Goal: Information Seeking & Learning: Learn about a topic

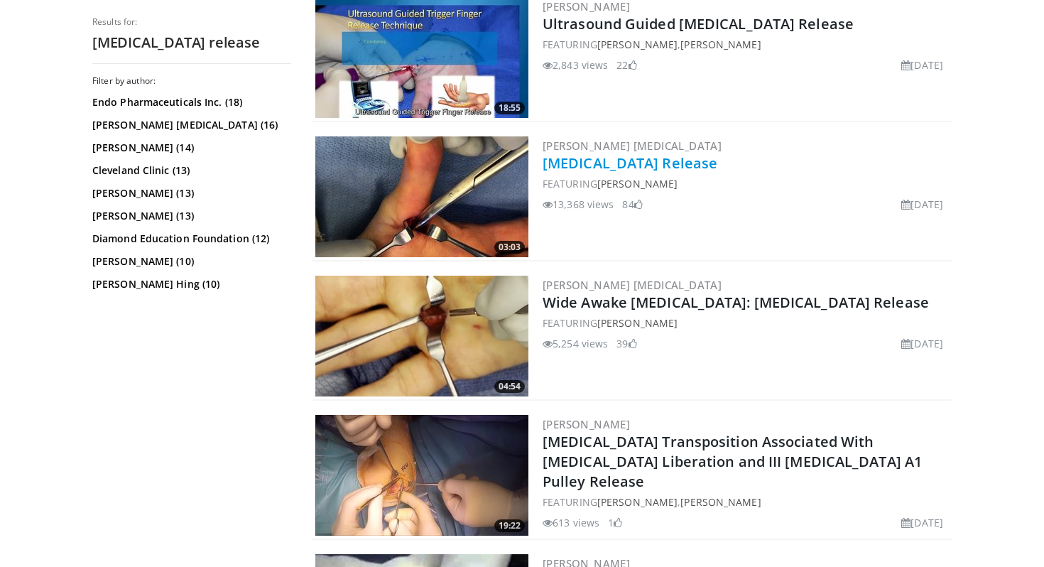
scroll to position [453, 0]
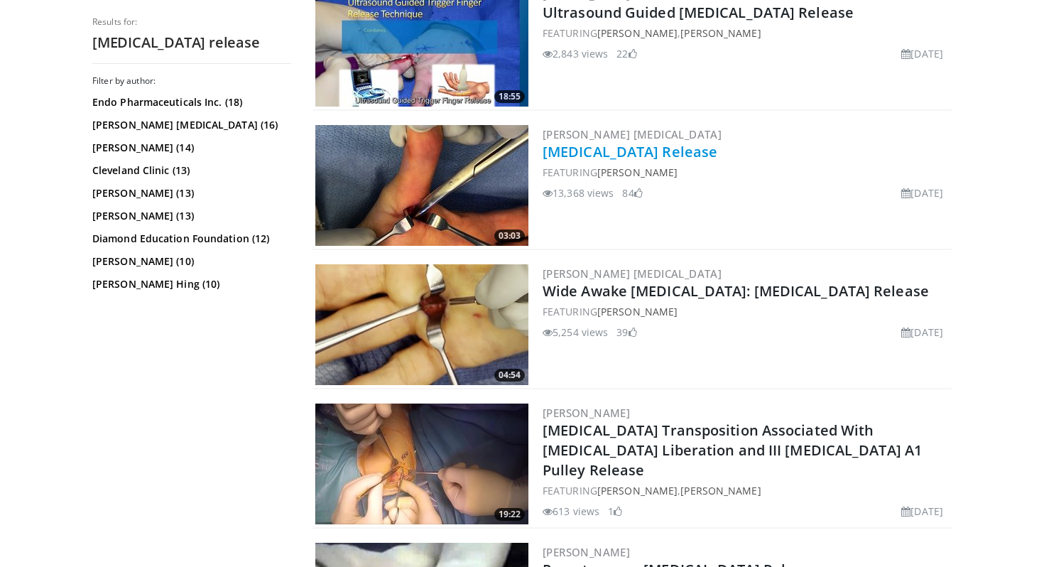
click at [653, 156] on link "[MEDICAL_DATA] Release" at bounding box center [630, 151] width 175 height 19
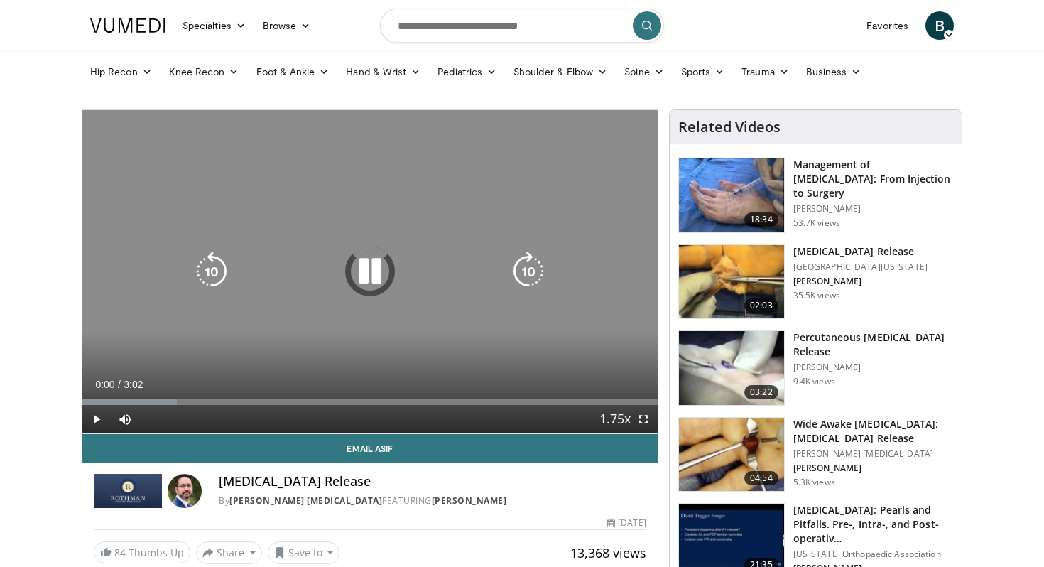
click at [373, 281] on icon "Video Player" at bounding box center [370, 271] width 40 height 40
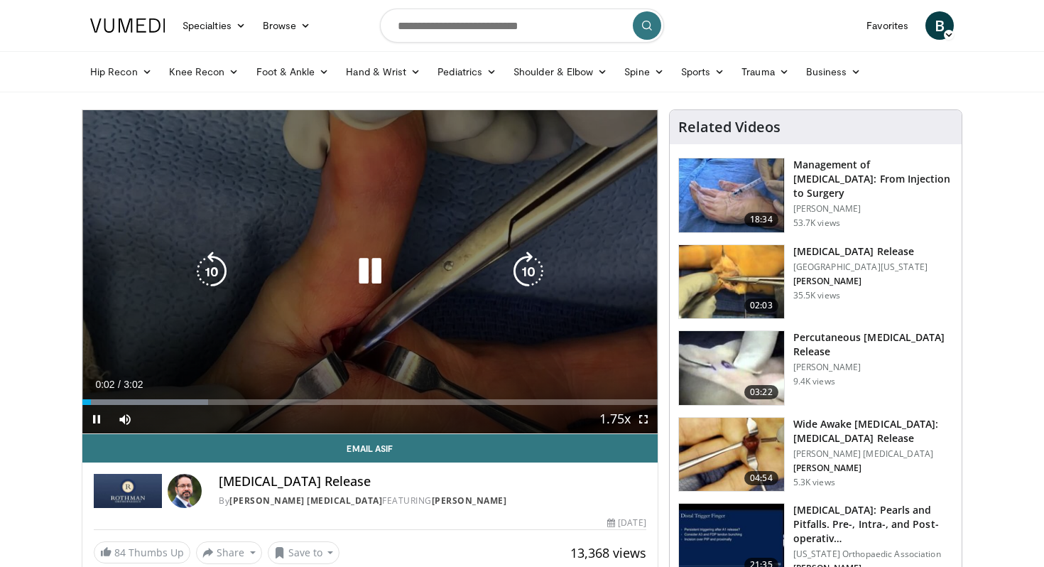
click at [371, 276] on icon "Video Player" at bounding box center [370, 271] width 40 height 40
click at [368, 273] on icon "Video Player" at bounding box center [370, 271] width 40 height 40
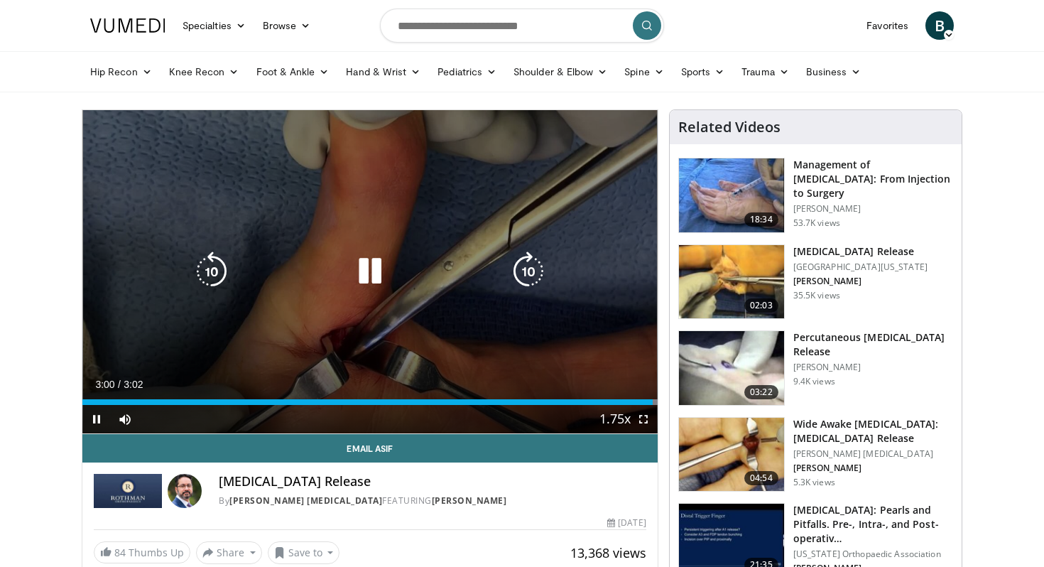
click at [369, 275] on icon "Video Player" at bounding box center [370, 271] width 40 height 40
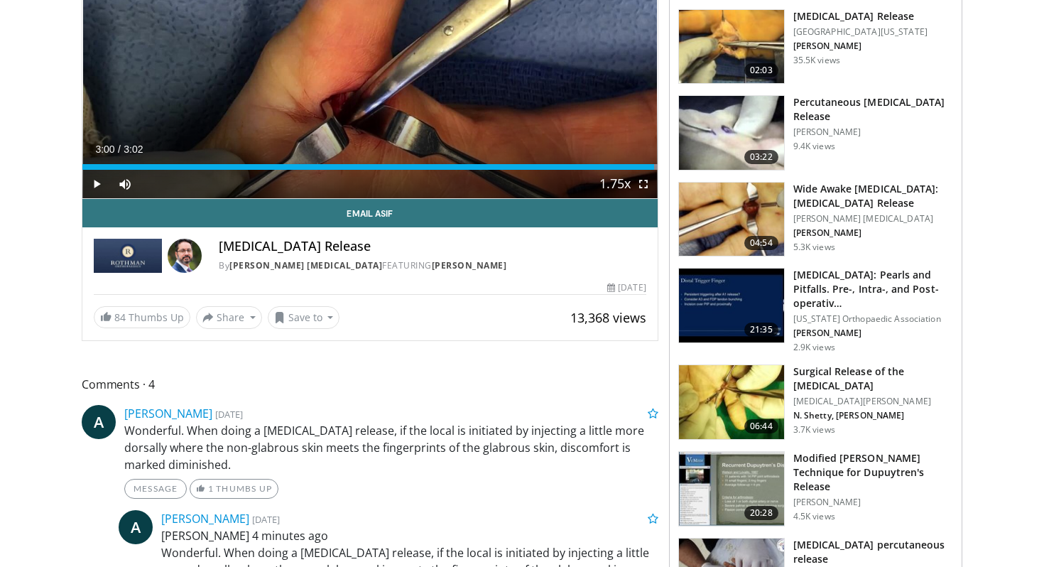
scroll to position [229, 0]
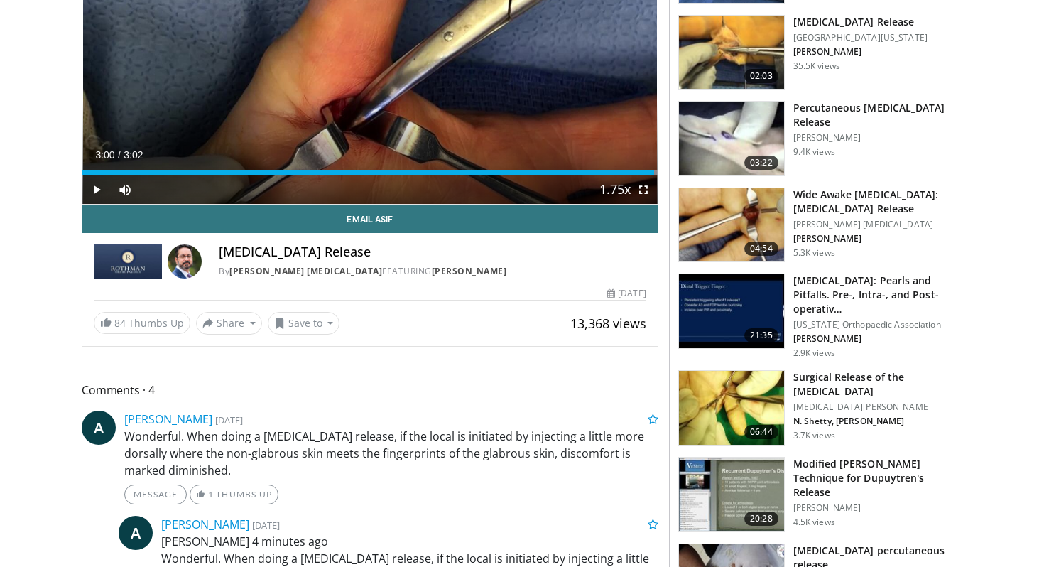
click at [766, 200] on img at bounding box center [731, 225] width 105 height 74
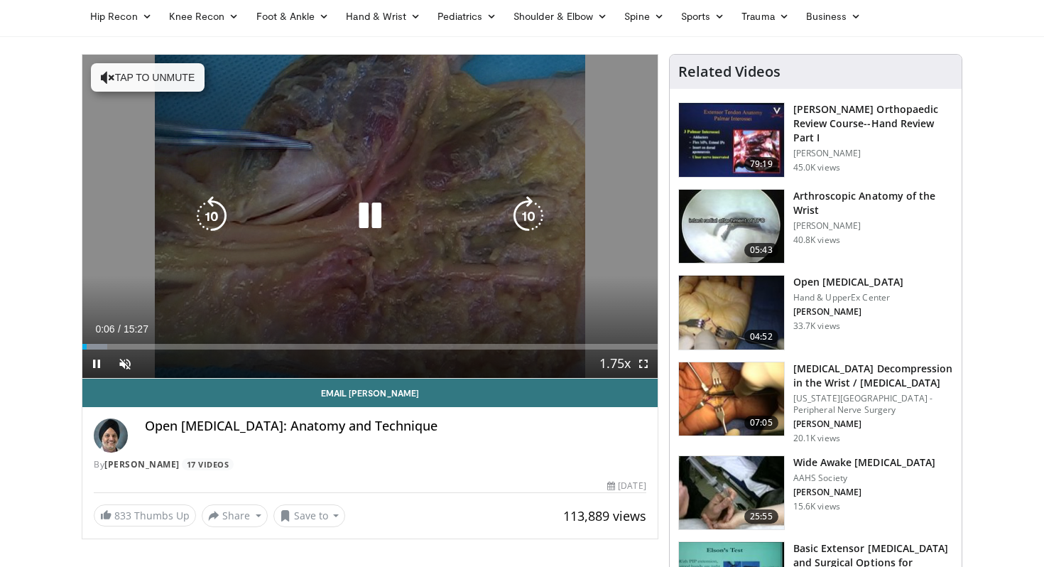
scroll to position [51, 0]
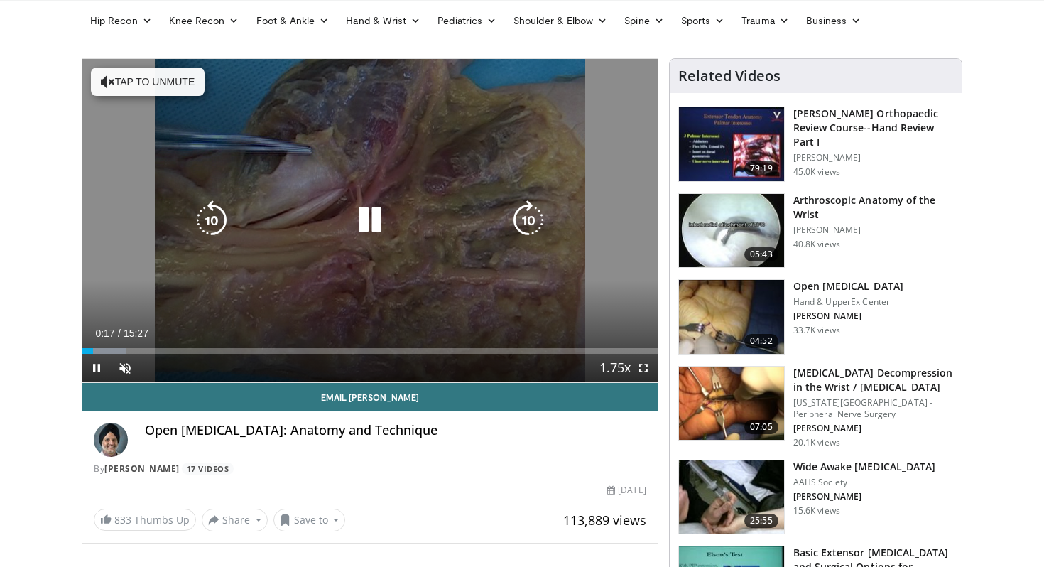
click at [387, 209] on icon "Video Player" at bounding box center [370, 220] width 40 height 40
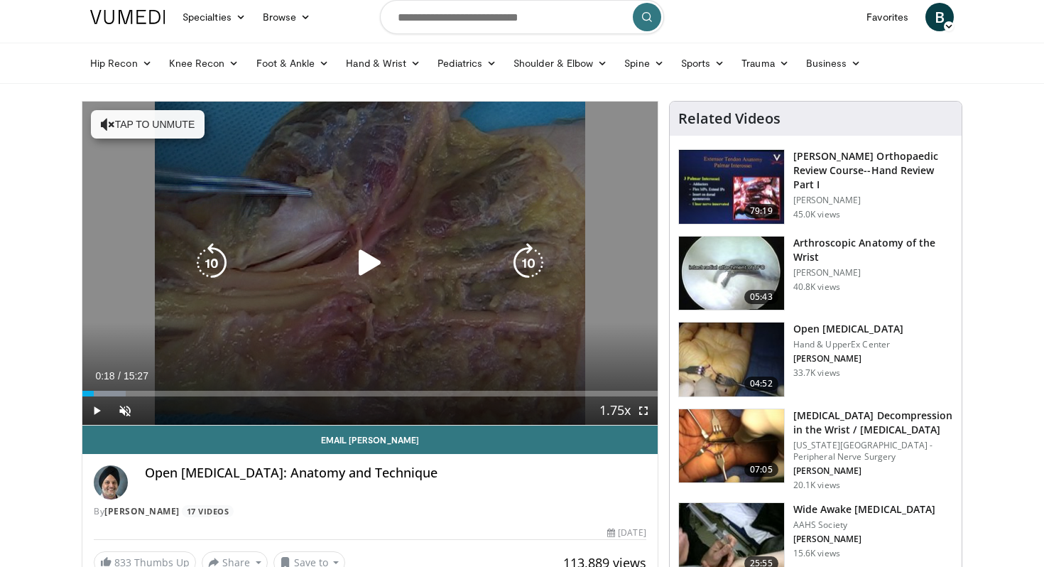
scroll to position [0, 0]
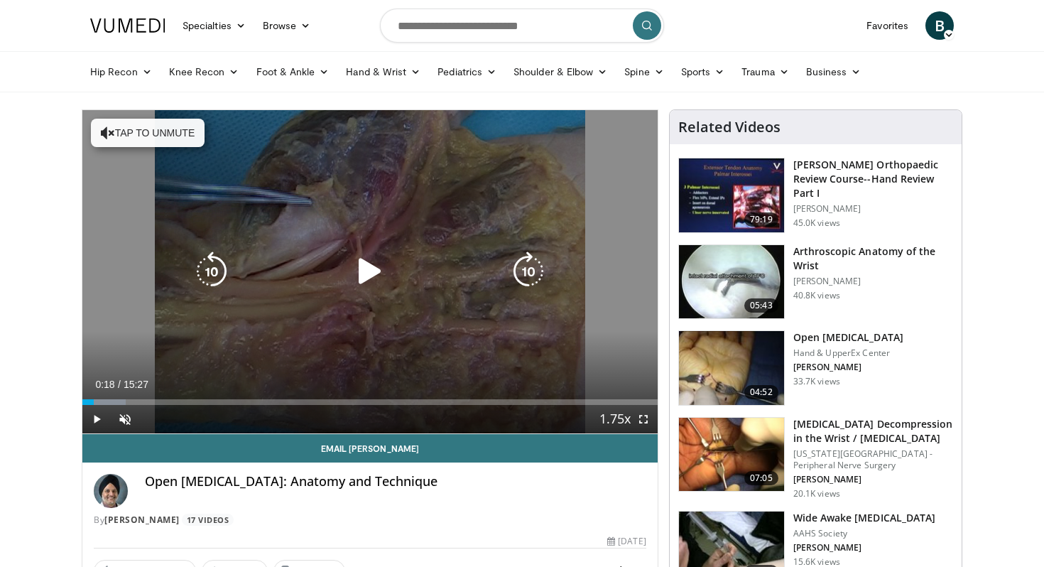
click at [372, 269] on icon "Video Player" at bounding box center [370, 271] width 40 height 40
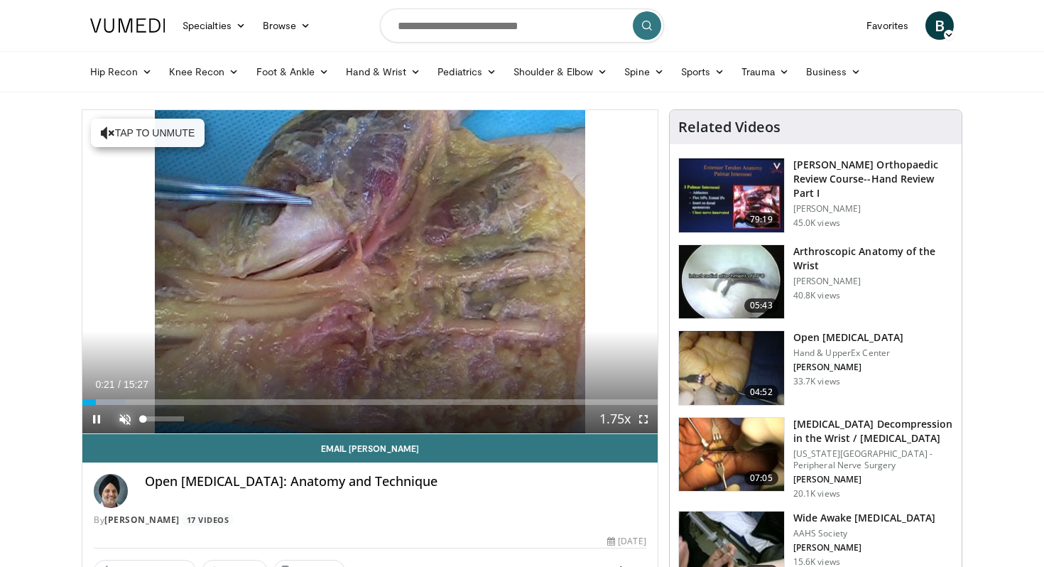
click at [124, 424] on span "Video Player" at bounding box center [125, 419] width 28 height 28
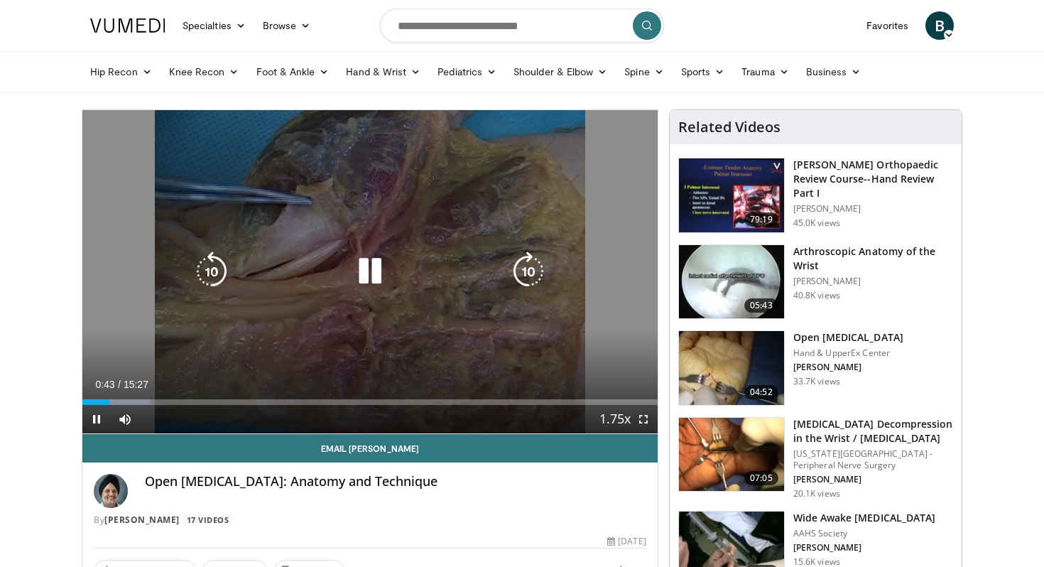
click at [367, 272] on icon "Video Player" at bounding box center [370, 271] width 40 height 40
click at [367, 278] on icon "Video Player" at bounding box center [370, 271] width 40 height 40
click at [368, 277] on icon "Video Player" at bounding box center [370, 271] width 40 height 40
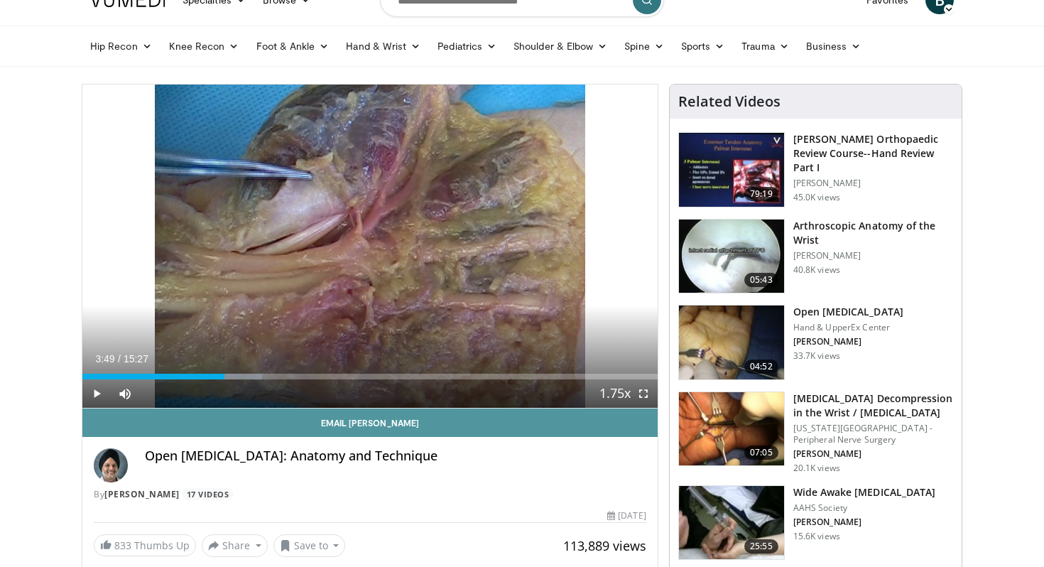
scroll to position [19, 0]
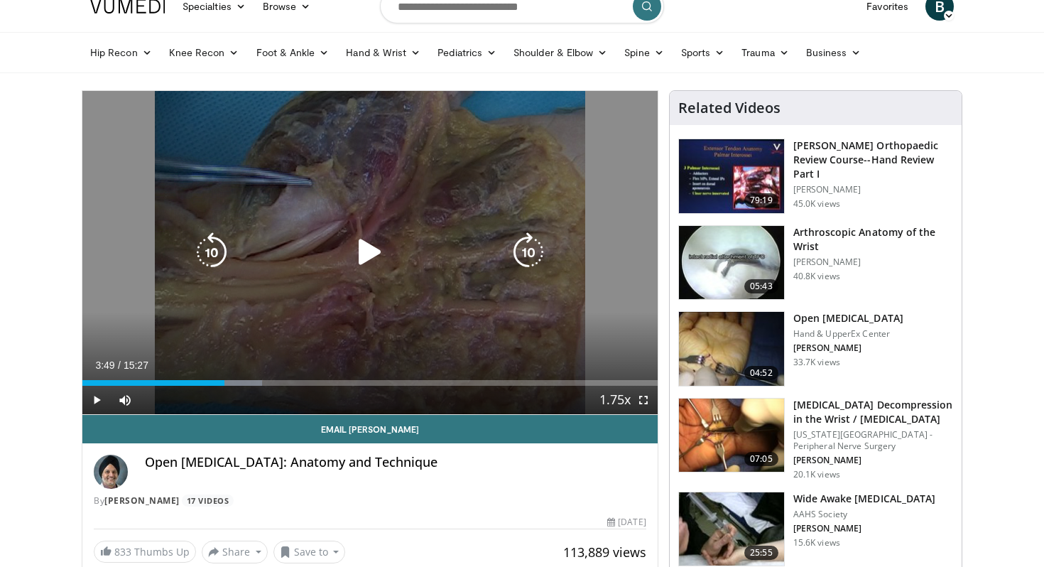
click at [370, 257] on icon "Video Player" at bounding box center [370, 252] width 40 height 40
click at [382, 254] on icon "Video Player" at bounding box center [370, 252] width 40 height 40
click at [375, 256] on icon "Video Player" at bounding box center [370, 252] width 40 height 40
click at [367, 245] on icon "Video Player" at bounding box center [370, 252] width 40 height 40
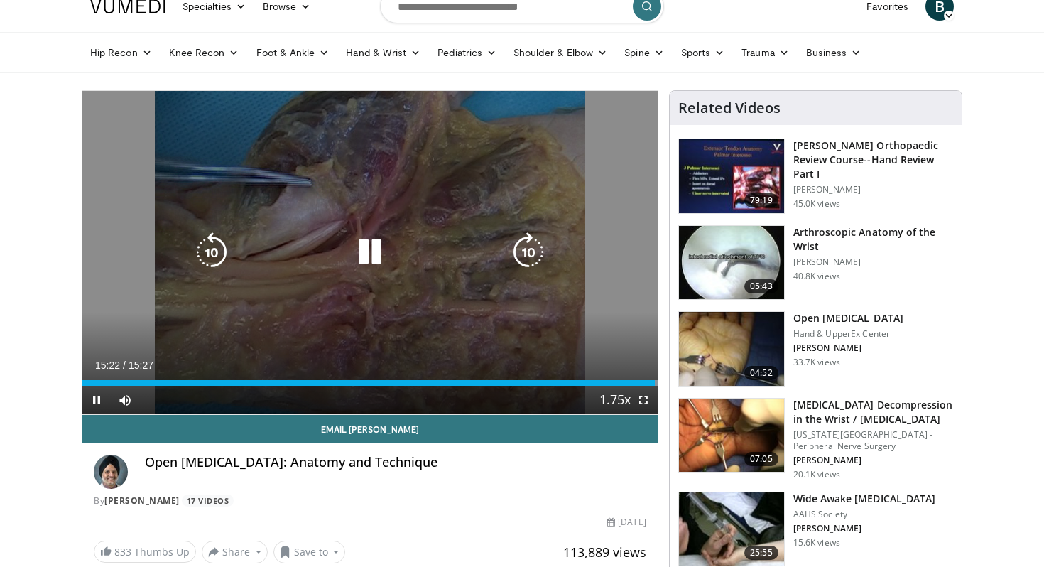
click at [372, 256] on icon "Video Player" at bounding box center [370, 252] width 40 height 40
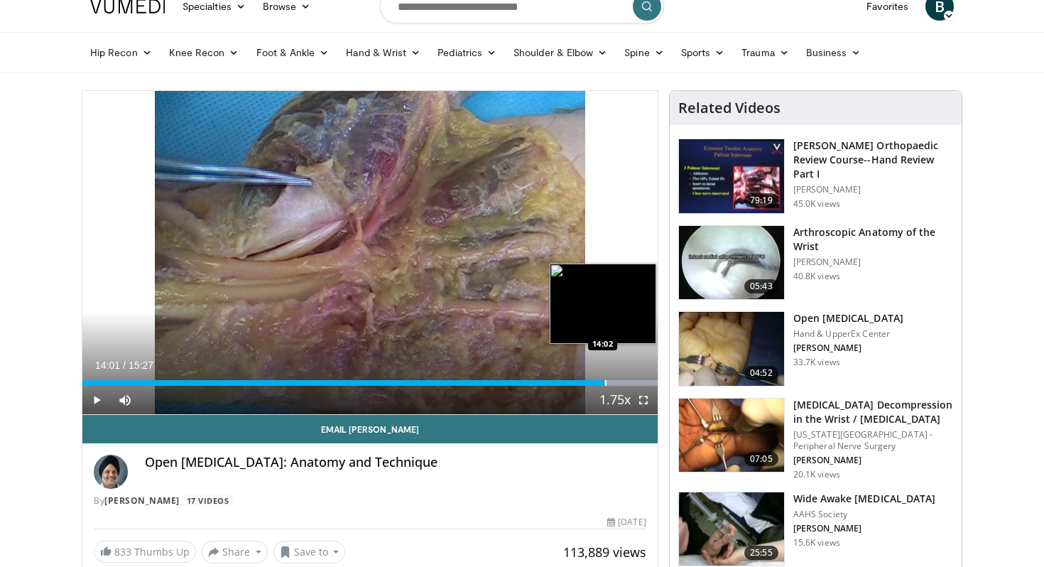
click at [604, 380] on div "Loaded : 100.00% 14:01 14:02" at bounding box center [369, 383] width 575 height 6
click at [617, 380] on div "Progress Bar" at bounding box center [616, 383] width 1 height 6
click at [625, 381] on div "Progress Bar" at bounding box center [625, 383] width 1 height 6
click at [636, 381] on div "Progress Bar" at bounding box center [636, 383] width 1 height 6
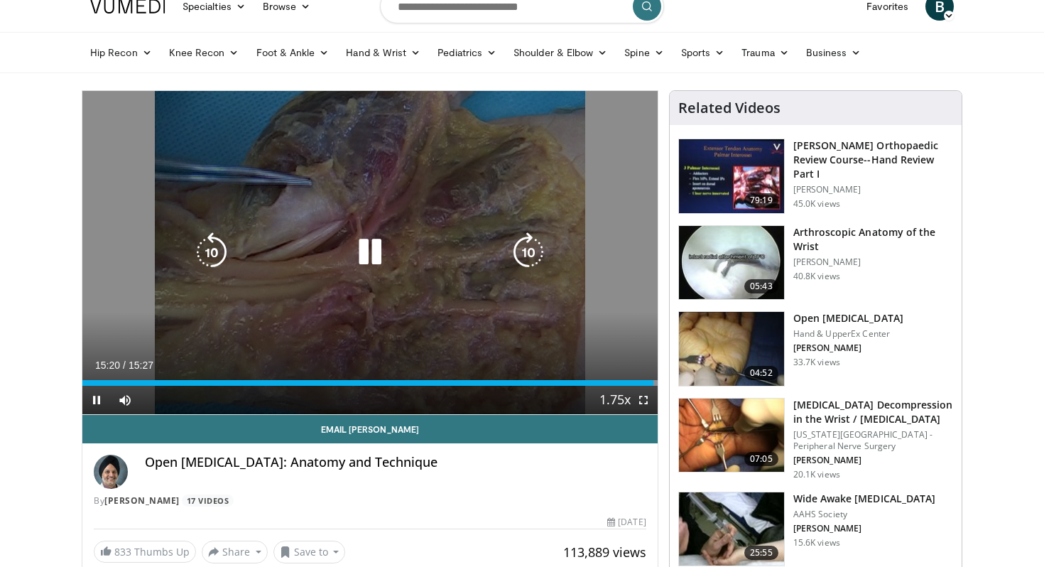
click at [423, 318] on div "10 seconds Tap to unmute" at bounding box center [369, 252] width 575 height 323
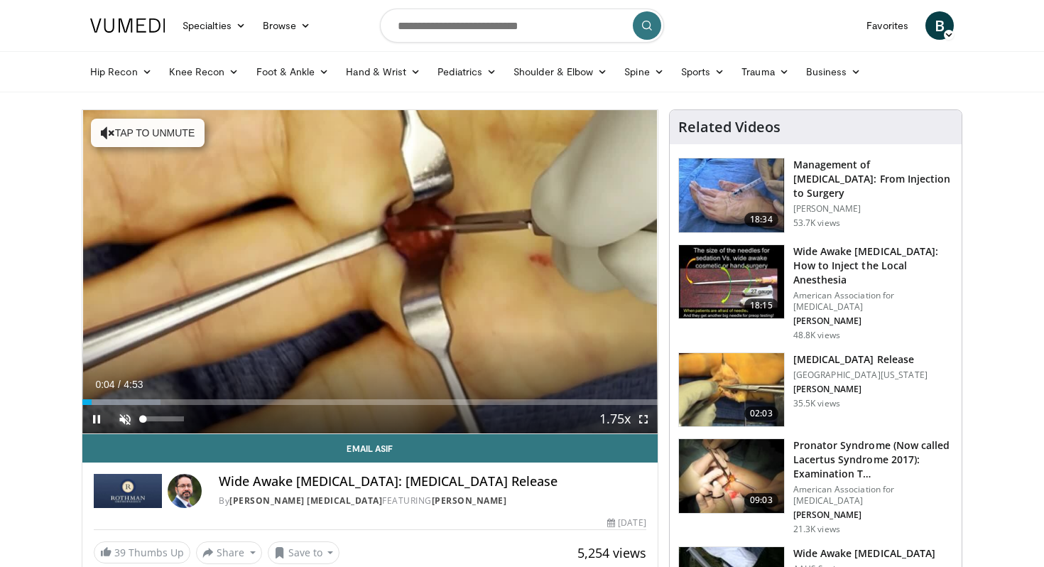
click at [120, 420] on span "Video Player" at bounding box center [125, 419] width 28 height 28
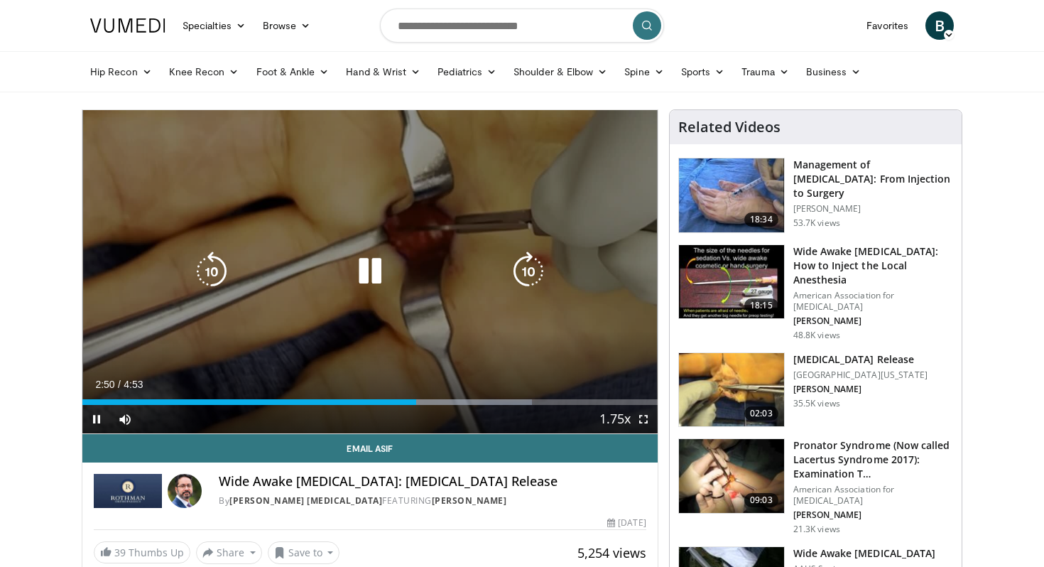
click at [380, 265] on icon "Video Player" at bounding box center [370, 271] width 40 height 40
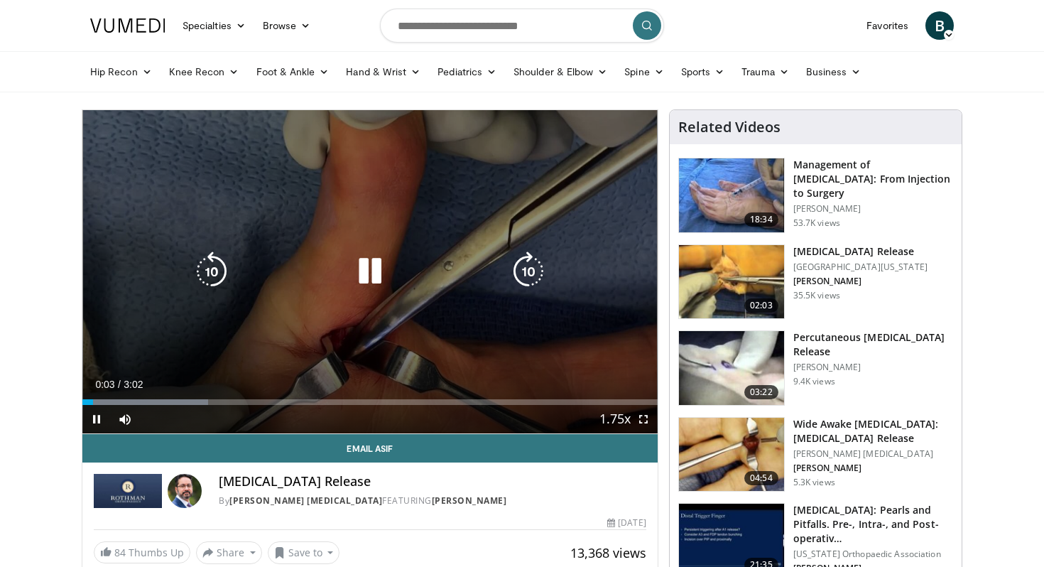
click at [367, 271] on icon "Video Player" at bounding box center [370, 271] width 40 height 40
click at [380, 264] on icon "Video Player" at bounding box center [370, 271] width 40 height 40
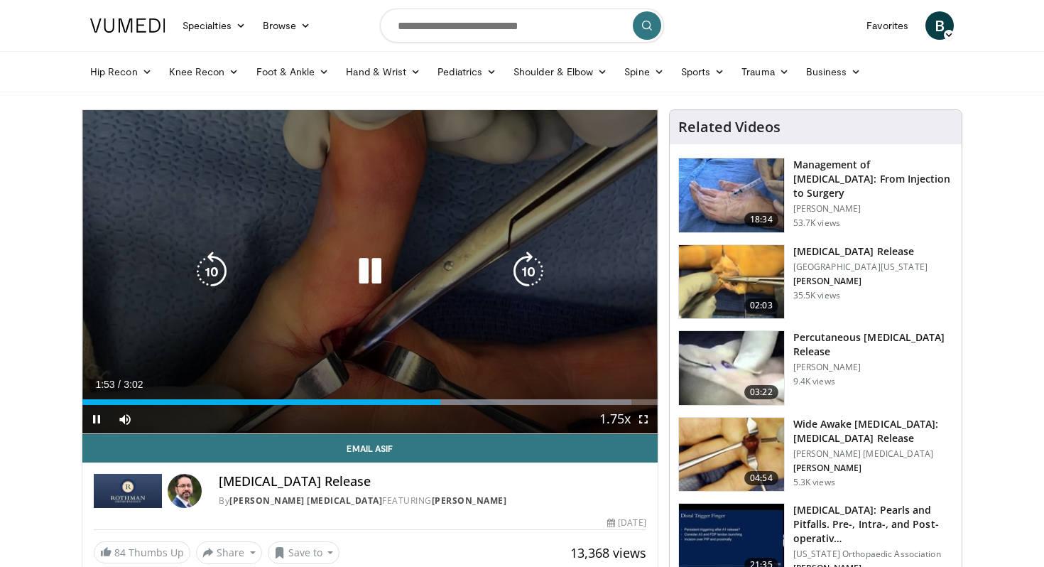
click at [364, 269] on icon "Video Player" at bounding box center [370, 271] width 40 height 40
click at [368, 273] on icon "Video Player" at bounding box center [370, 271] width 40 height 40
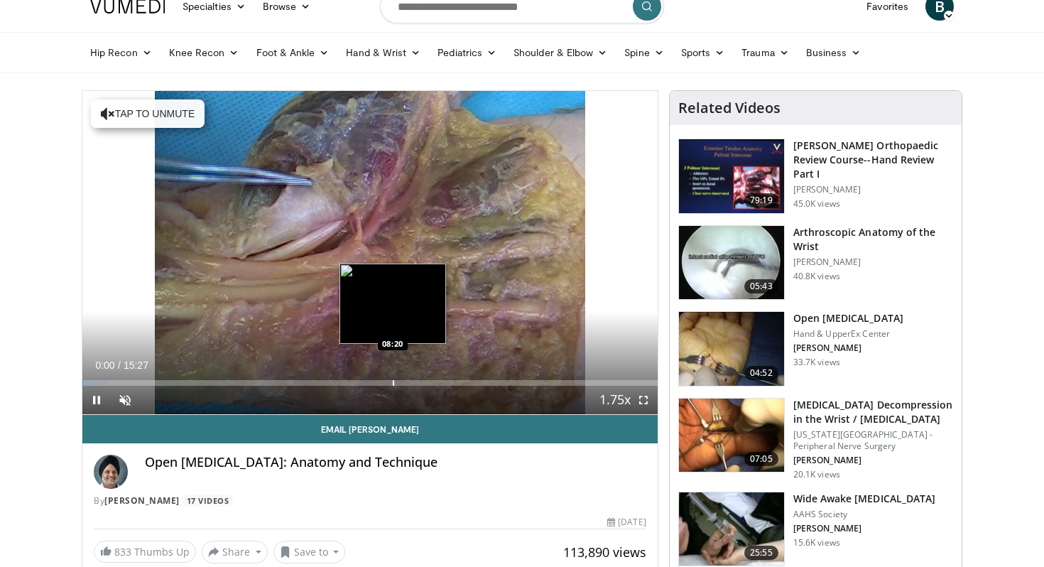
click at [394, 380] on div "Progress Bar" at bounding box center [393, 383] width 1 height 6
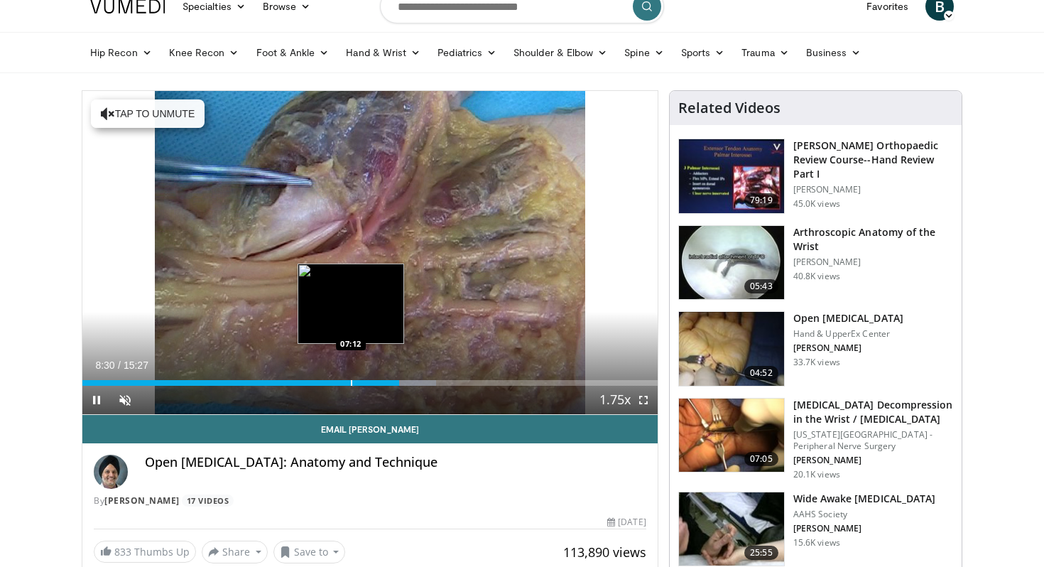
click at [349, 379] on div "Loaded : 61.54% 08:30 07:12" at bounding box center [369, 378] width 575 height 13
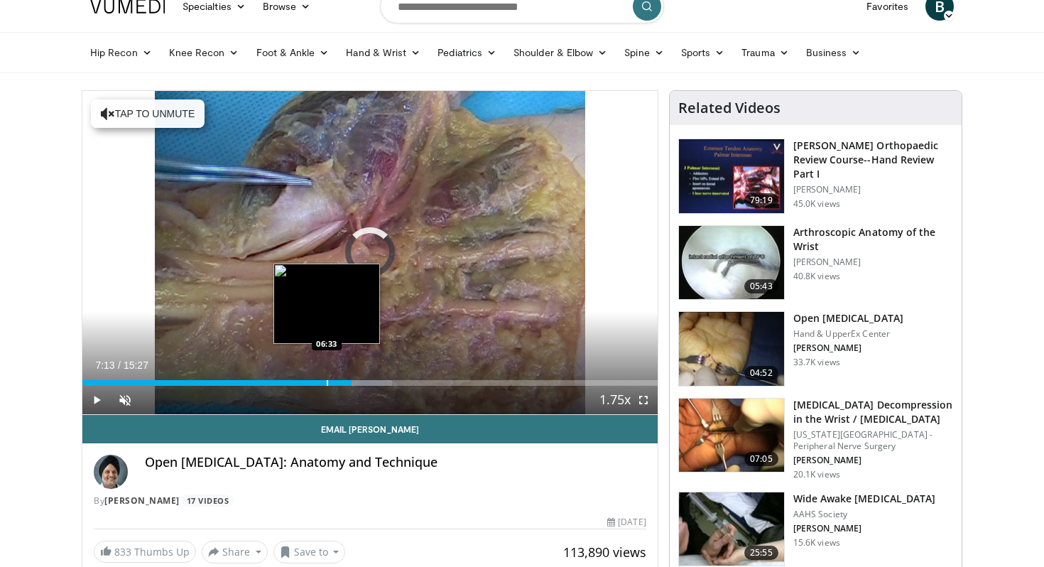
click at [327, 385] on div "Progress Bar" at bounding box center [327, 383] width 1 height 6
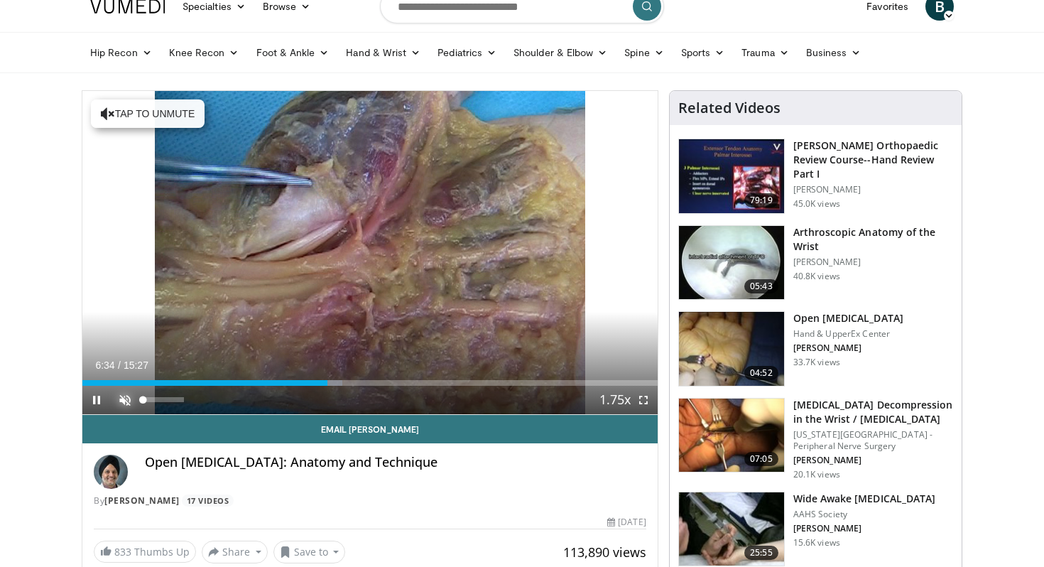
click at [119, 396] on span "Video Player" at bounding box center [125, 400] width 28 height 28
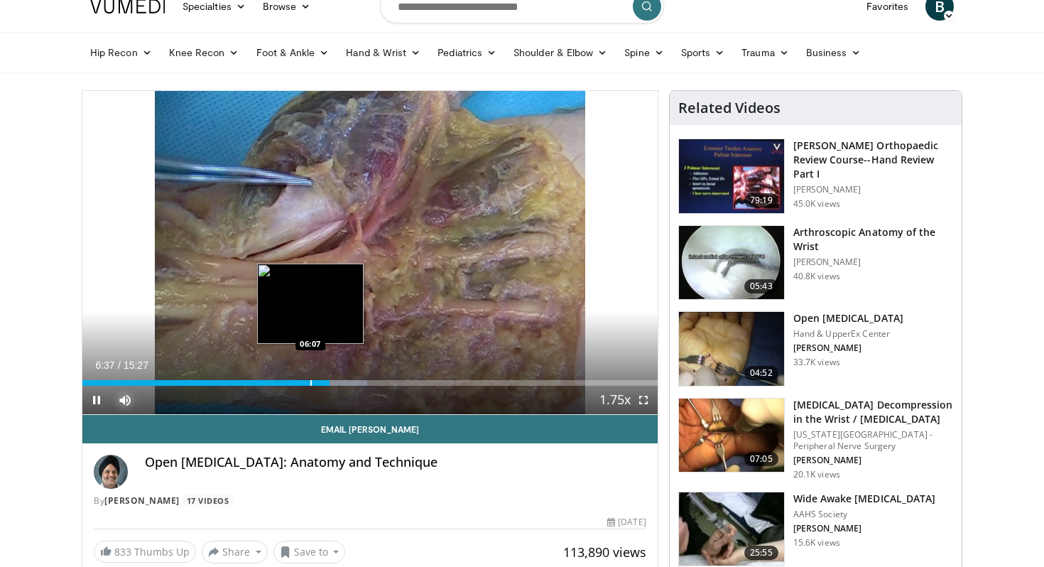
click at [310, 382] on div "Progress Bar" at bounding box center [310, 383] width 1 height 6
click at [291, 383] on div "Progress Bar" at bounding box center [291, 383] width 1 height 6
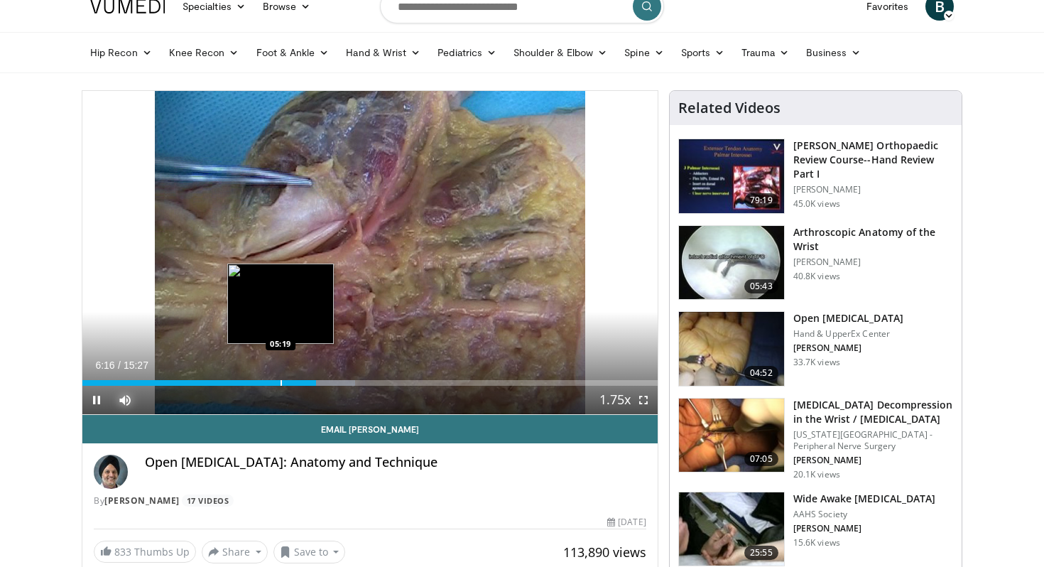
click at [281, 383] on div "Progress Bar" at bounding box center [281, 383] width 1 height 6
click at [271, 381] on div "Progress Bar" at bounding box center [271, 383] width 1 height 6
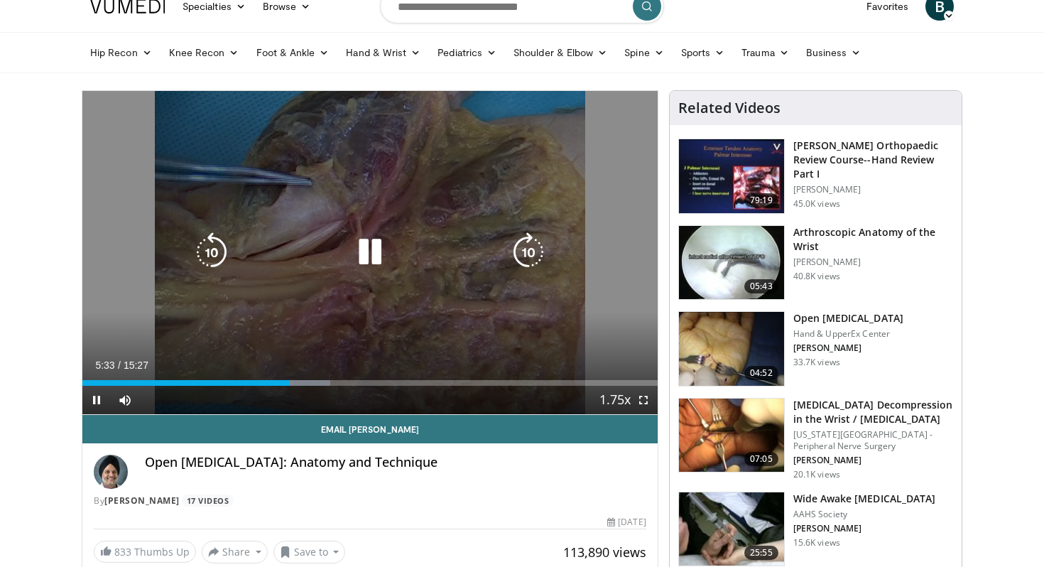
click at [359, 251] on icon "Video Player" at bounding box center [370, 252] width 40 height 40
click at [378, 249] on icon "Video Player" at bounding box center [370, 252] width 40 height 40
click at [367, 242] on icon "Video Player" at bounding box center [370, 252] width 40 height 40
click at [379, 247] on icon "Video Player" at bounding box center [370, 252] width 40 height 40
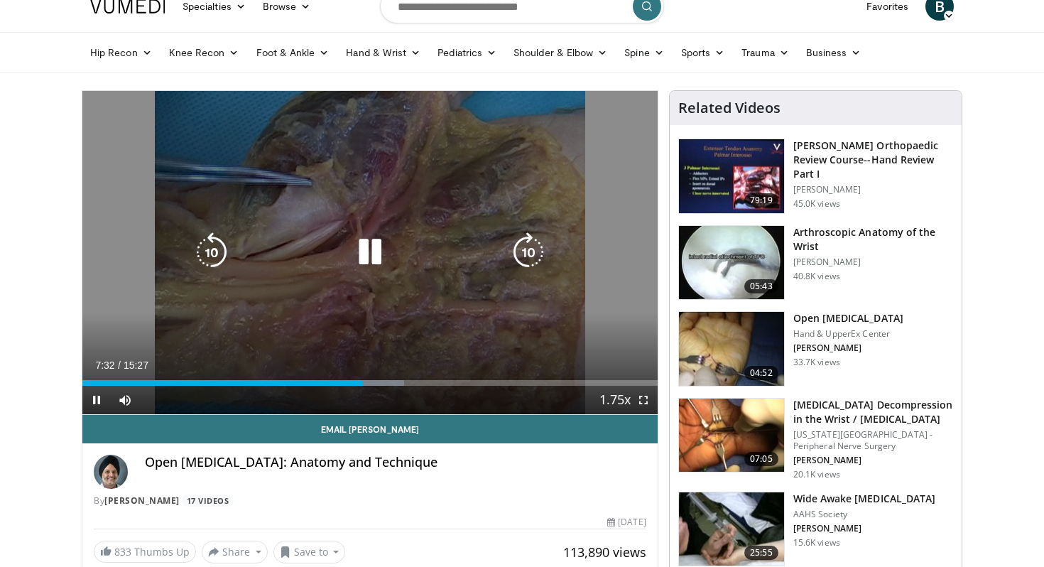
click at [375, 252] on icon "Video Player" at bounding box center [370, 252] width 40 height 40
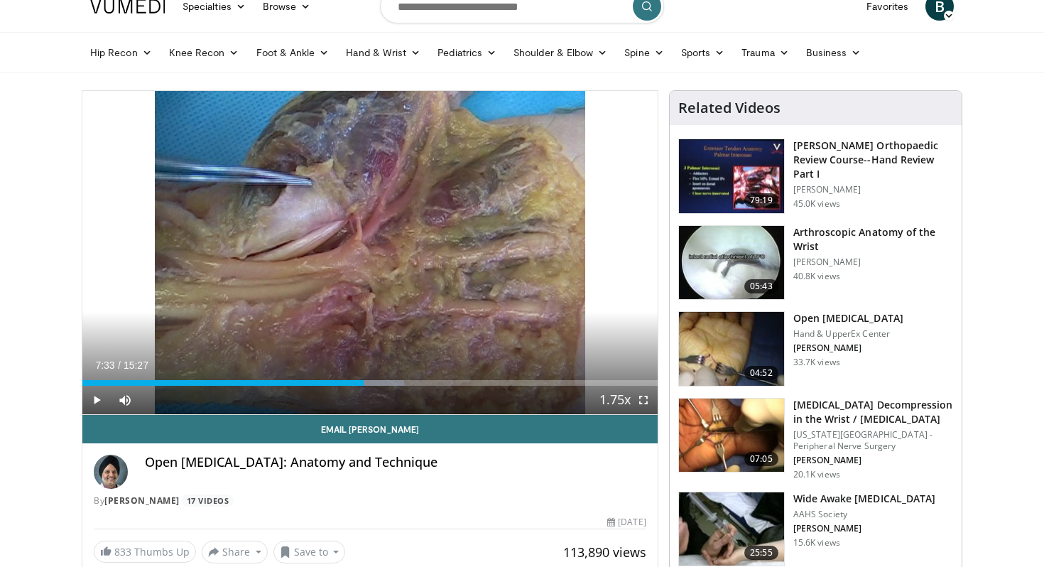
click at [375, 252] on div "10 seconds Tap to unmute" at bounding box center [369, 252] width 575 height 323
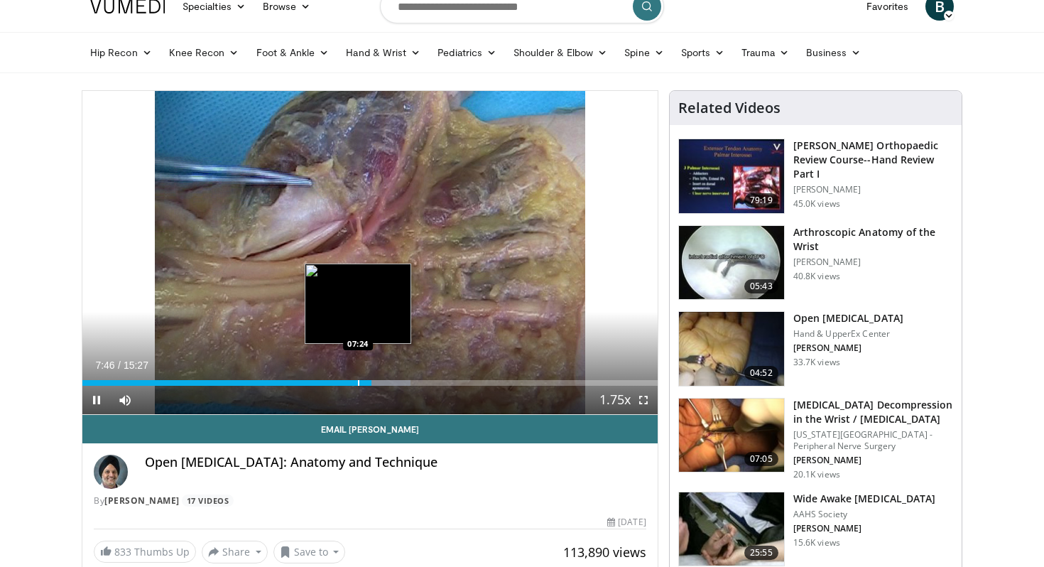
click at [358, 384] on div "Progress Bar" at bounding box center [358, 383] width 1 height 6
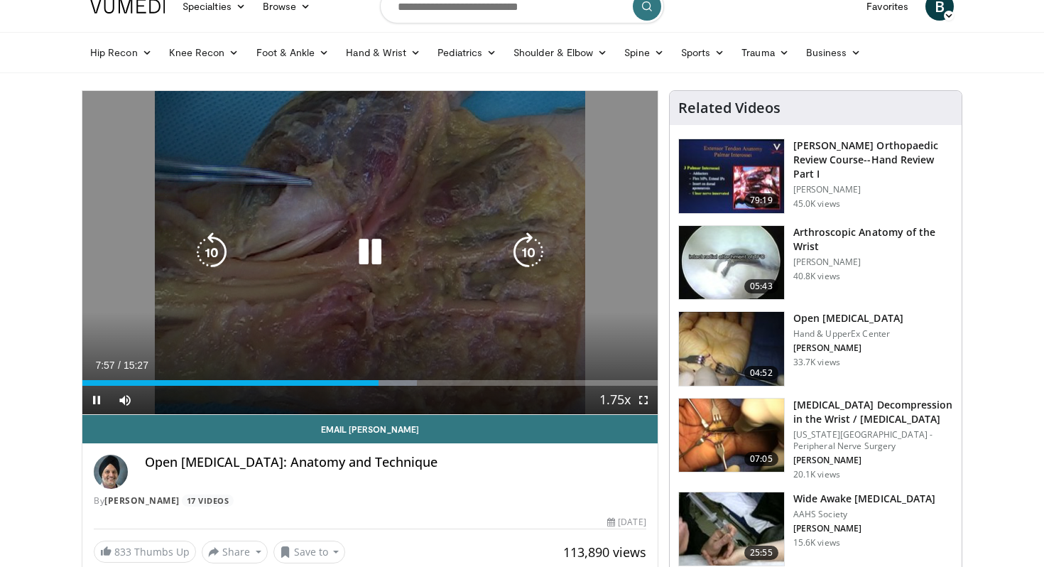
click at [409, 227] on div "10 seconds Tap to unmute" at bounding box center [369, 252] width 575 height 323
click at [362, 237] on icon "Video Player" at bounding box center [370, 252] width 40 height 40
click at [365, 259] on icon "Video Player" at bounding box center [370, 252] width 40 height 40
click at [370, 218] on div "10 seconds Tap to unmute" at bounding box center [369, 252] width 575 height 323
click at [372, 251] on icon "Video Player" at bounding box center [370, 252] width 40 height 40
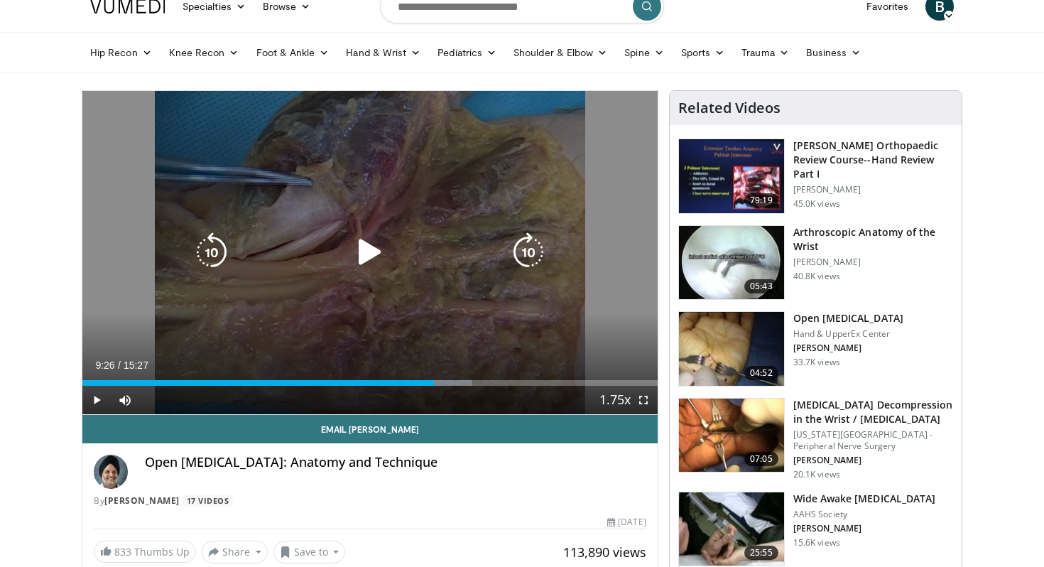
click at [364, 238] on icon "Video Player" at bounding box center [370, 252] width 40 height 40
click at [364, 241] on icon "Video Player" at bounding box center [370, 252] width 40 height 40
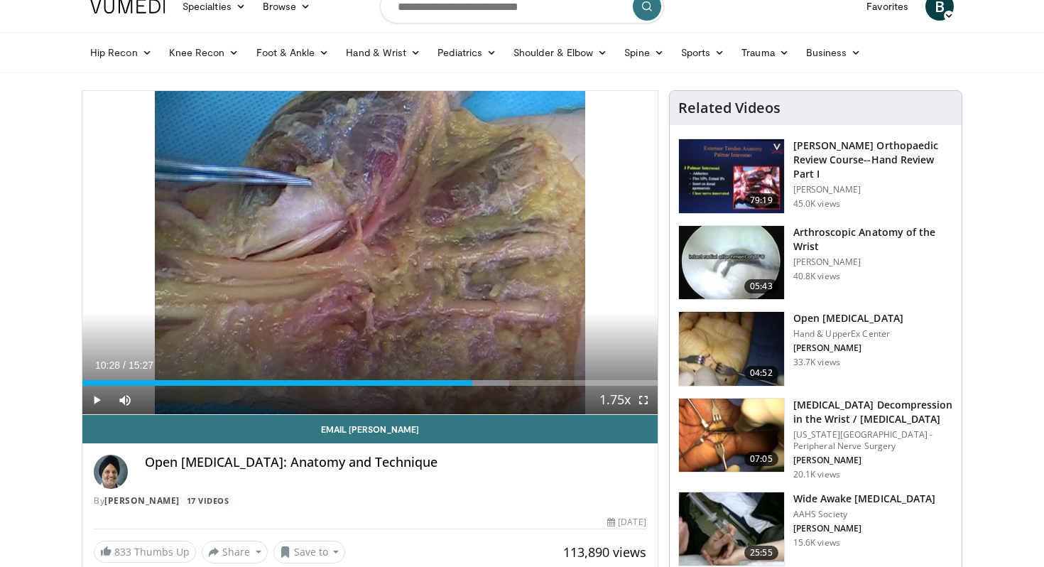
click at [364, 241] on div "10 seconds Tap to unmute" at bounding box center [369, 252] width 575 height 323
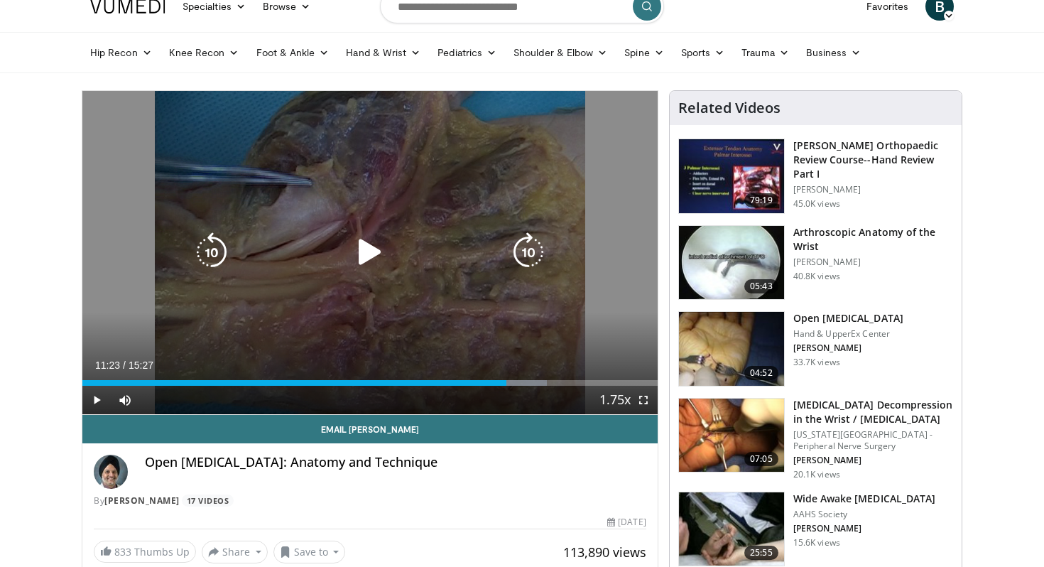
click at [367, 254] on icon "Video Player" at bounding box center [370, 252] width 40 height 40
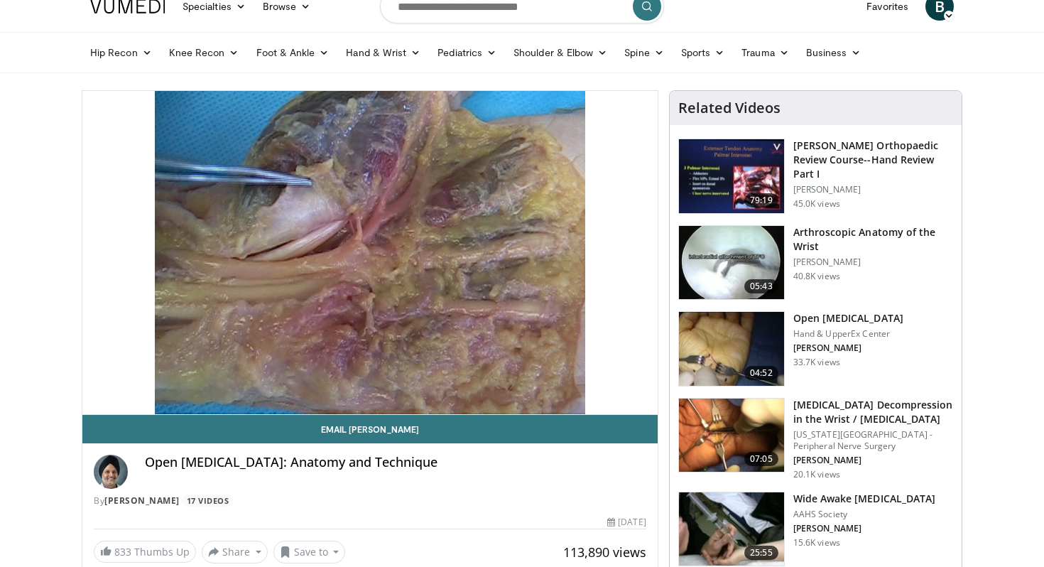
click at [749, 330] on img at bounding box center [731, 349] width 105 height 74
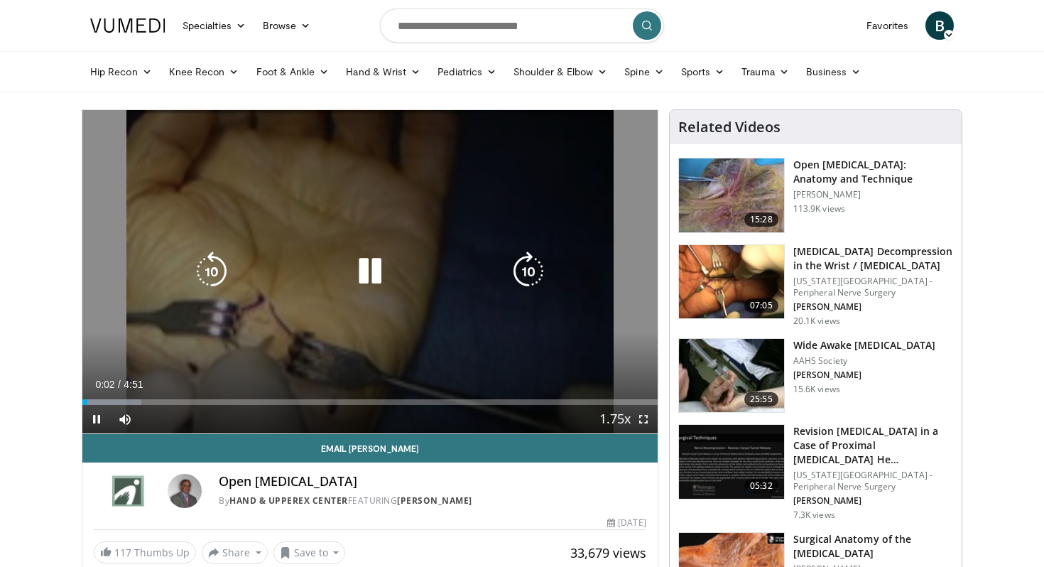
click at [378, 269] on icon "Video Player" at bounding box center [370, 271] width 40 height 40
click at [363, 269] on icon "Video Player" at bounding box center [370, 271] width 40 height 40
click at [368, 278] on icon "Video Player" at bounding box center [370, 271] width 40 height 40
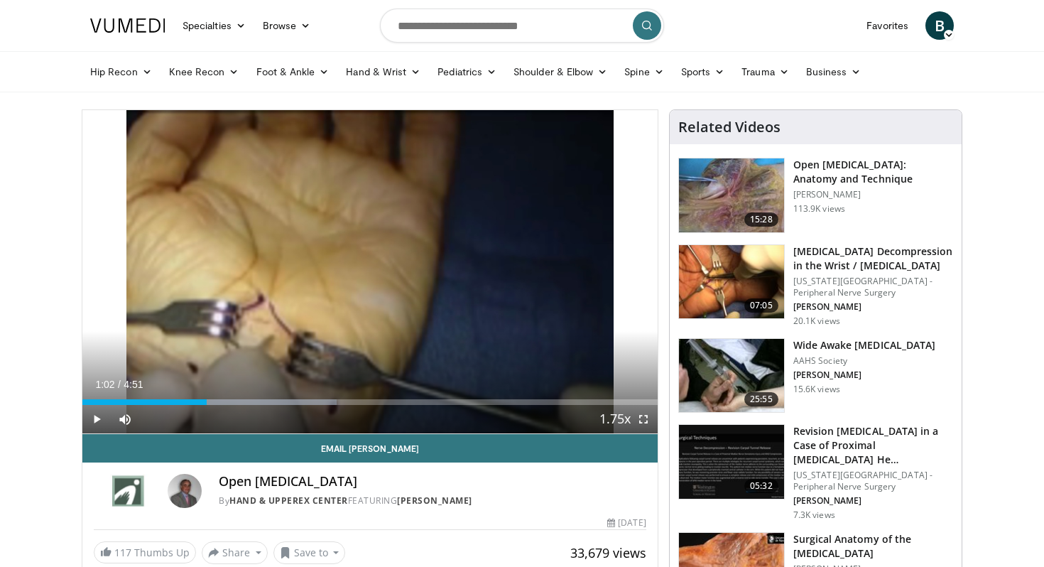
click at [368, 278] on div "10 seconds Tap to unmute" at bounding box center [369, 271] width 575 height 323
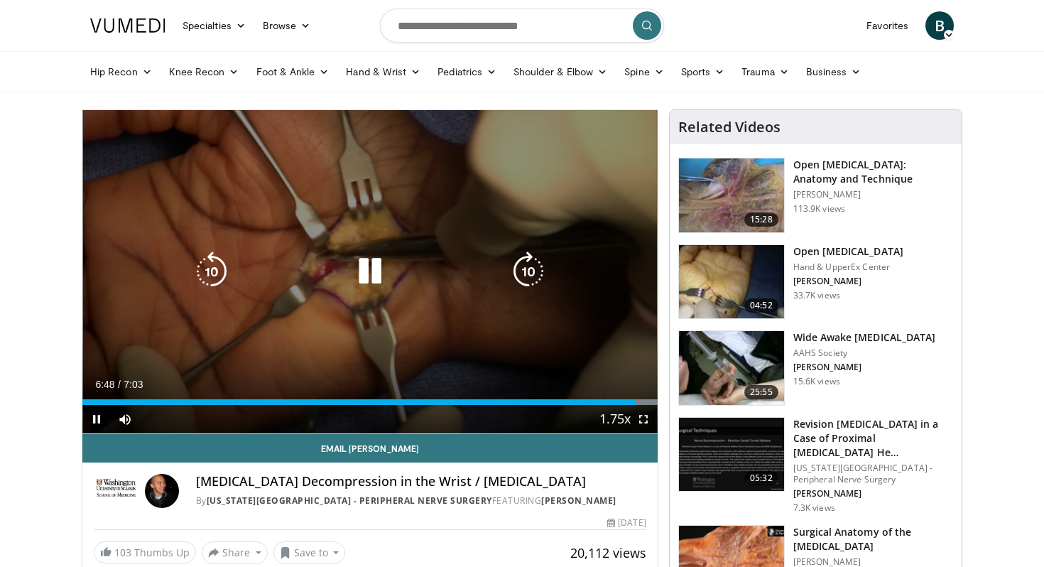
click at [375, 275] on icon "Video Player" at bounding box center [370, 271] width 40 height 40
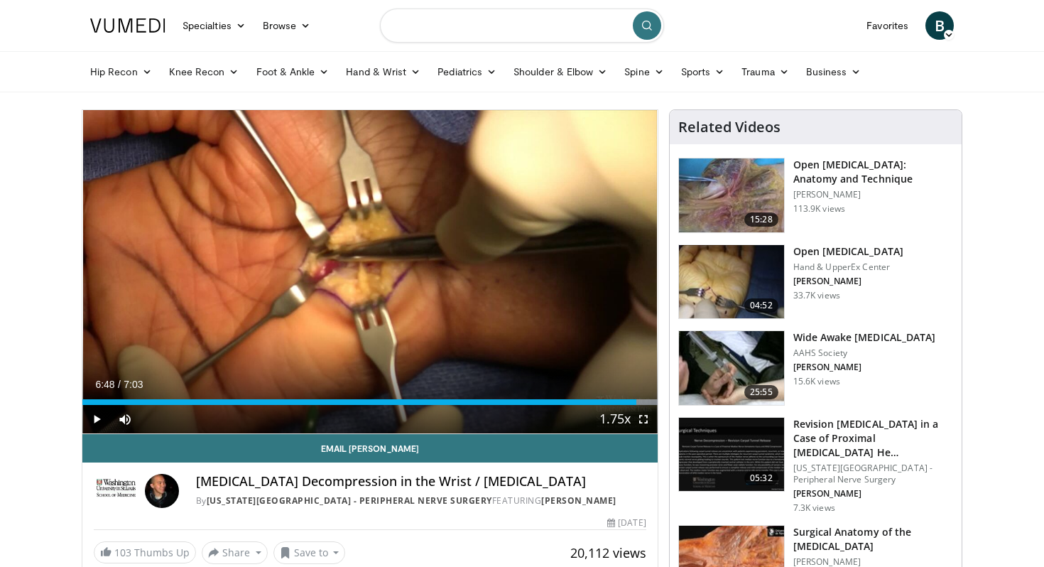
click at [434, 15] on input "Search topics, interventions" at bounding box center [522, 26] width 284 height 34
type input "**********"
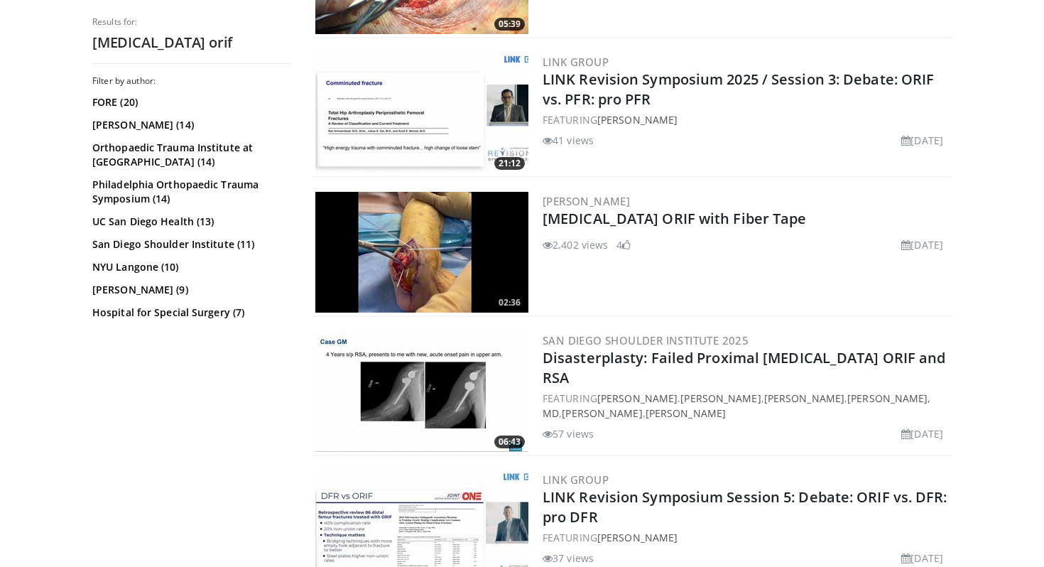
scroll to position [1073, 0]
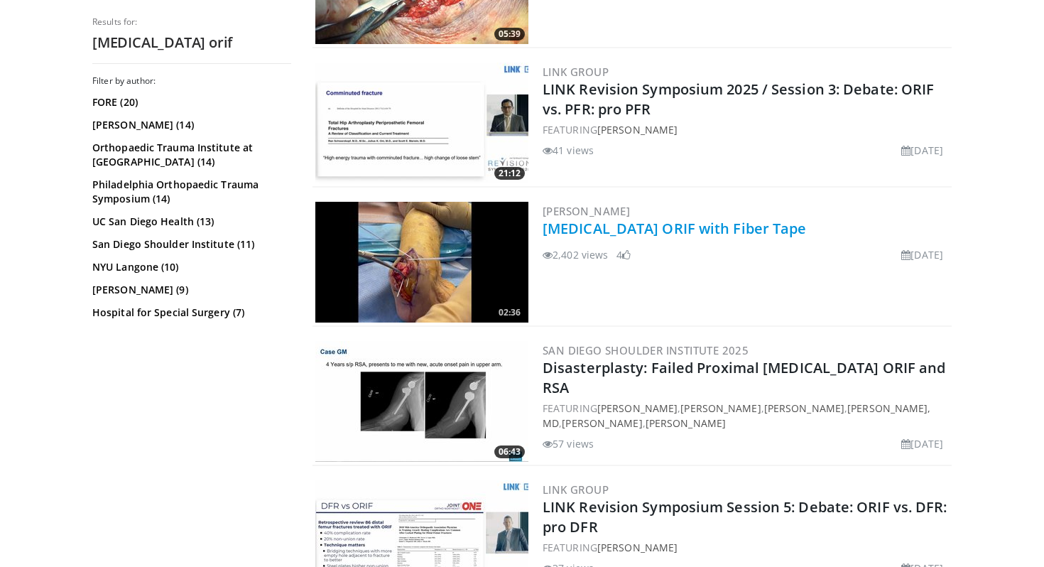
click at [678, 233] on link "[MEDICAL_DATA] ORIF with Fiber Tape" at bounding box center [675, 228] width 264 height 19
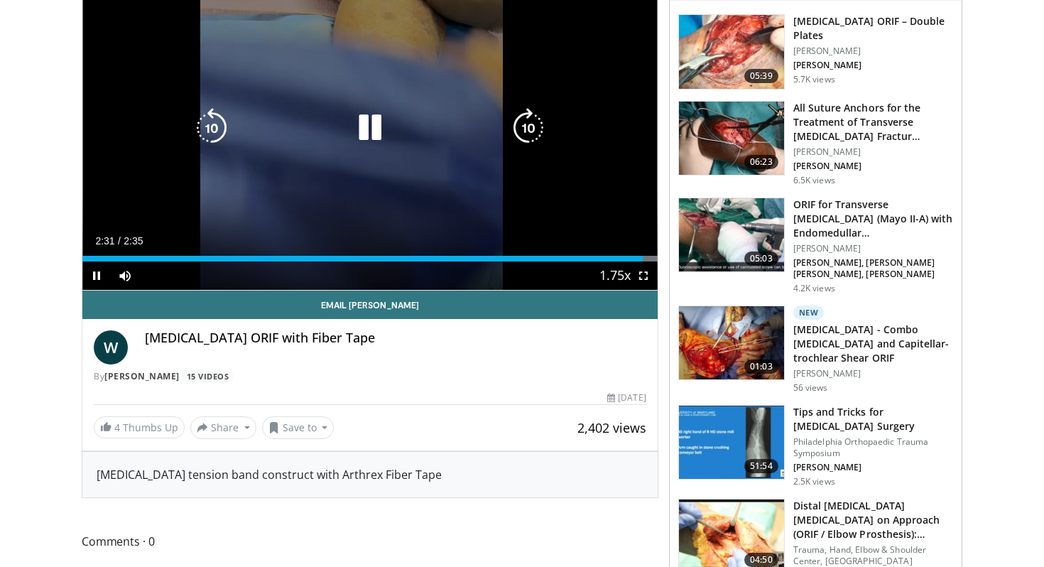
scroll to position [141, 0]
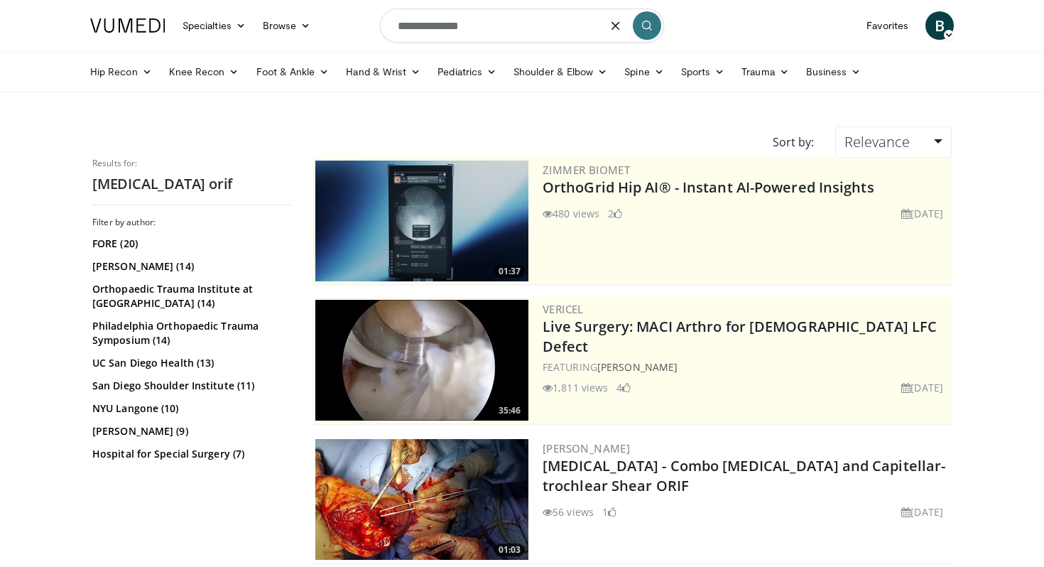
click at [521, 36] on input "**********" at bounding box center [522, 26] width 284 height 34
type input "**********"
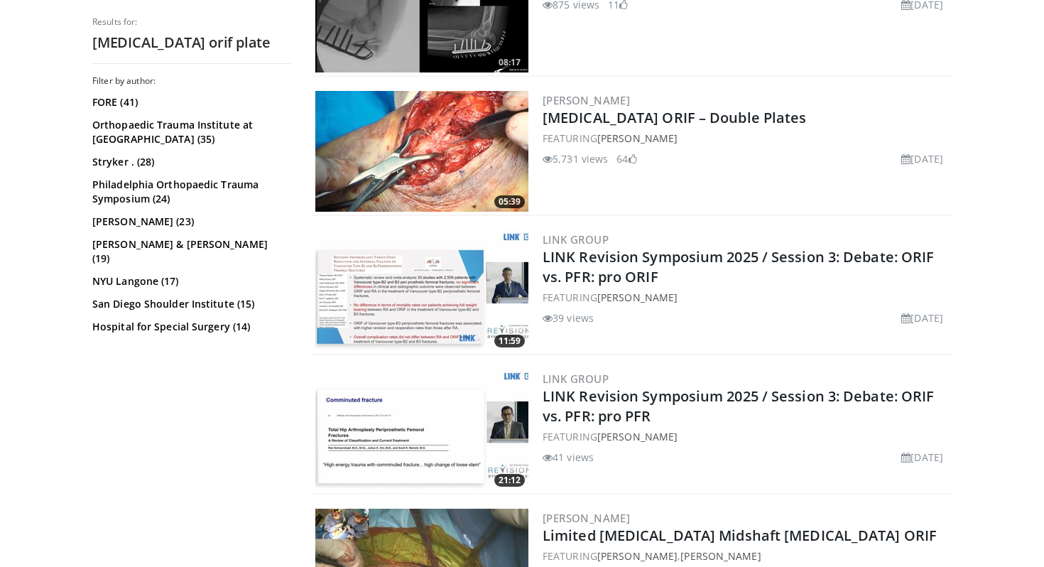
scroll to position [764, 0]
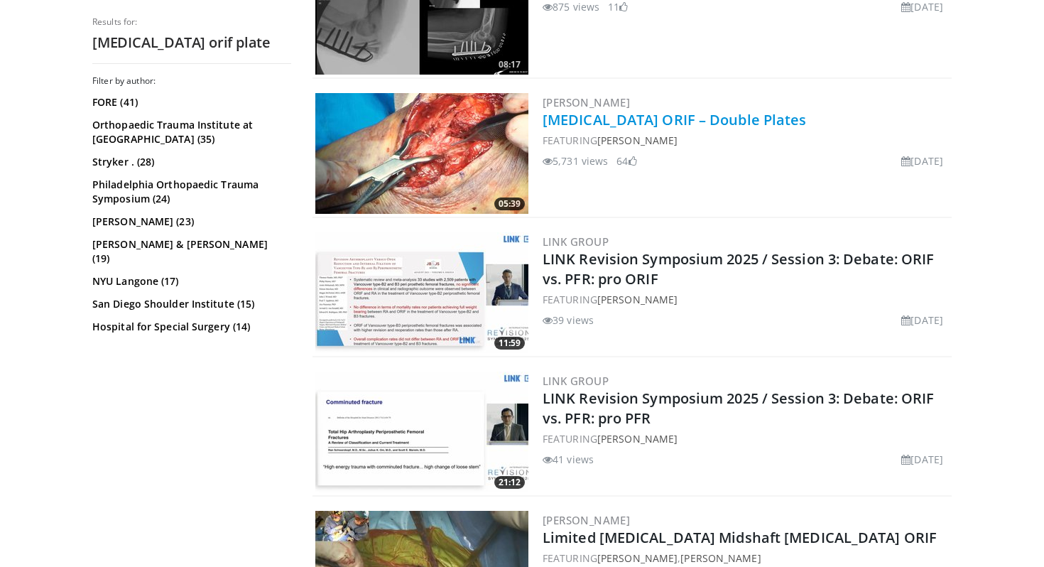
click at [698, 115] on link "[MEDICAL_DATA] ORIF – Double Plates" at bounding box center [675, 119] width 264 height 19
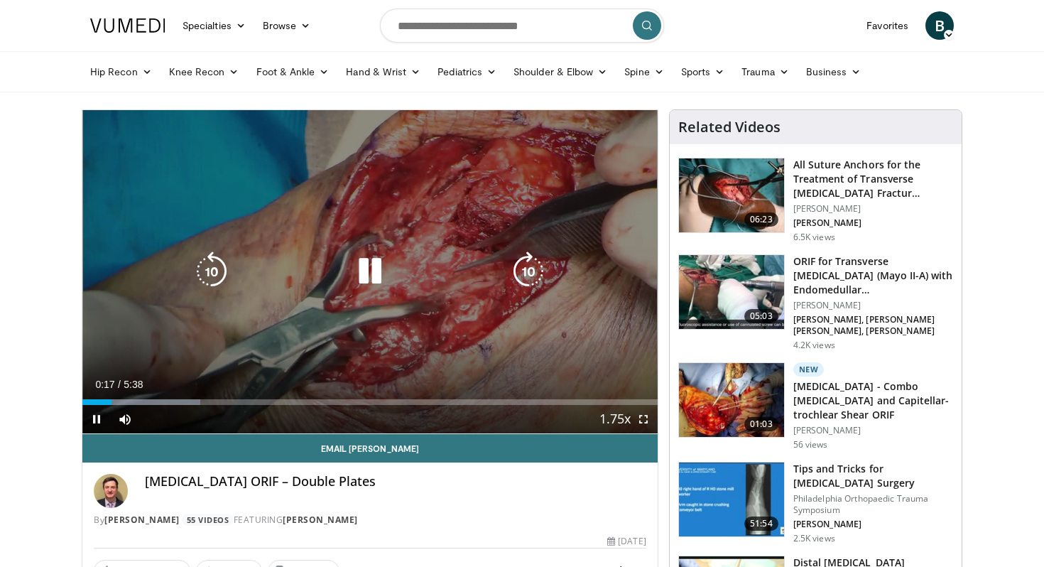
click at [364, 268] on icon "Video Player" at bounding box center [370, 271] width 40 height 40
click at [369, 273] on icon "Video Player" at bounding box center [370, 271] width 40 height 40
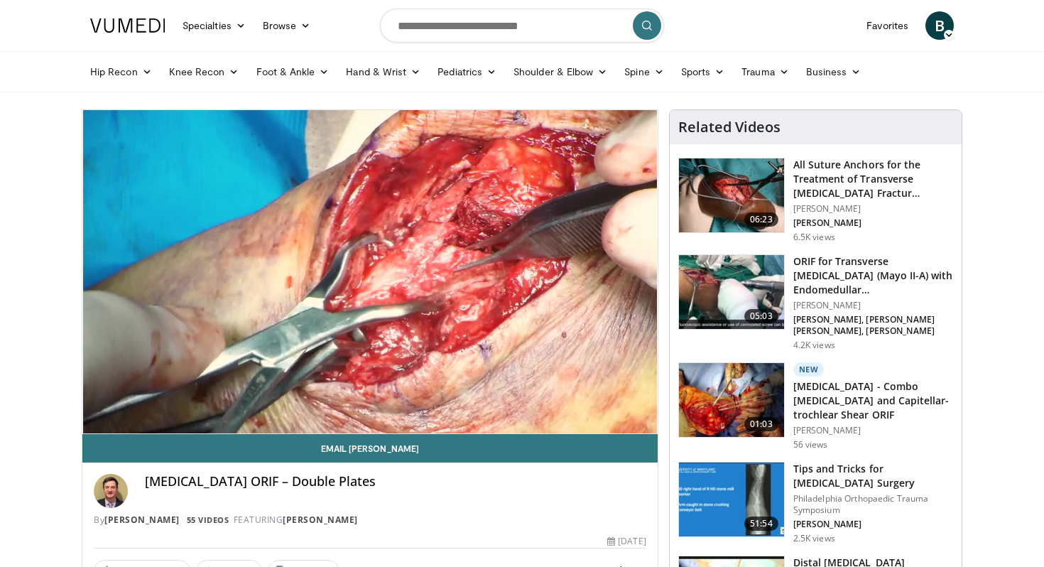
click at [369, 273] on div "10 seconds Tap to unmute" at bounding box center [369, 271] width 575 height 323
